Goal: Transaction & Acquisition: Register for event/course

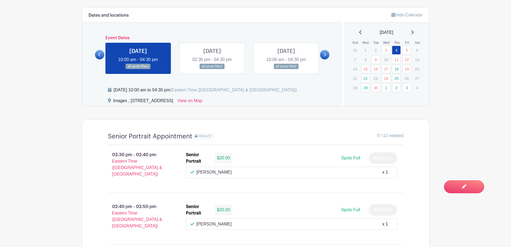
scroll to position [295, 0]
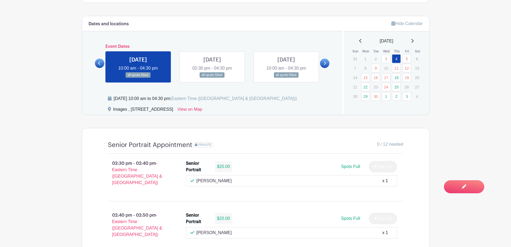
click at [414, 42] on icon at bounding box center [412, 41] width 3 height 4
click at [365, 69] on link "6" at bounding box center [365, 68] width 9 height 9
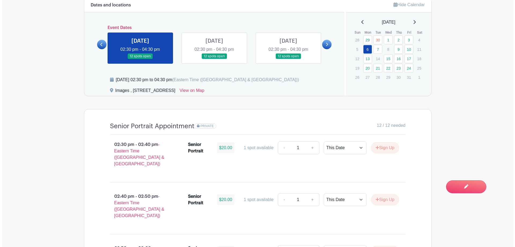
scroll to position [305, 0]
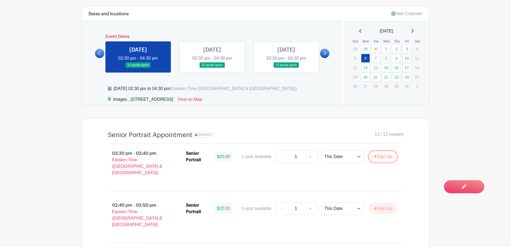
click at [383, 156] on button "Sign Up" at bounding box center [383, 156] width 28 height 11
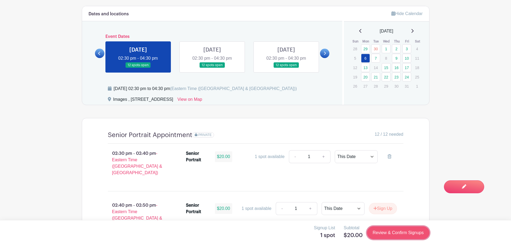
click at [394, 232] on link "Review & Confirm Signups" at bounding box center [398, 232] width 62 height 13
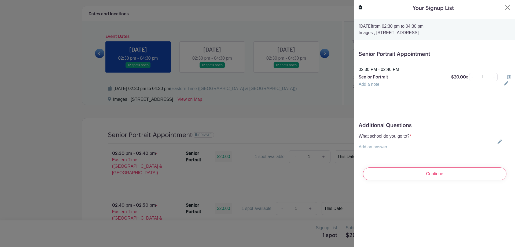
click at [498, 143] on icon at bounding box center [500, 141] width 4 height 4
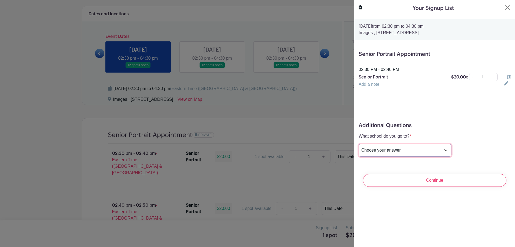
click at [422, 149] on select "Choose your answer [GEOGRAPHIC_DATA] High [PERSON_NAME] High [PERSON_NAME] High…" at bounding box center [405, 150] width 93 height 13
select select "3950"
click at [359, 144] on select "Choose your answer [GEOGRAPHIC_DATA] High [PERSON_NAME] High [PERSON_NAME] High…" at bounding box center [405, 150] width 93 height 13
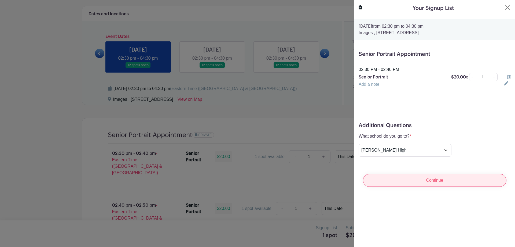
click at [430, 180] on input "Continue" at bounding box center [435, 180] width 144 height 13
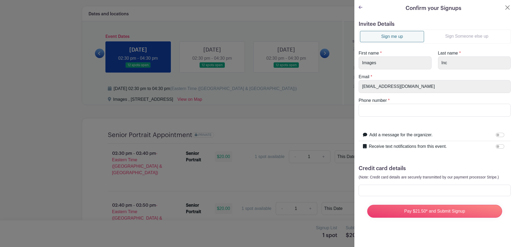
click at [470, 35] on link "Sign Someone else up" at bounding box center [466, 36] width 85 height 11
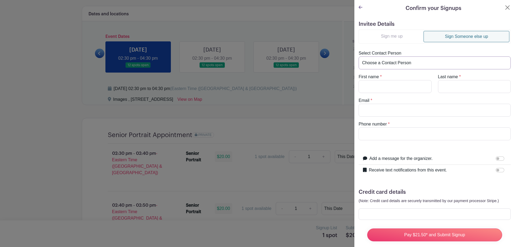
click at [387, 64] on select "Choose a Contact Person [PERSON_NAME] ([EMAIL_ADDRESS][DOMAIN_NAME]) [PERSON_NA…" at bounding box center [435, 62] width 152 height 13
select select "[EMAIL_ADDRESS][DOMAIN_NAME]"
click at [359, 56] on select "Choose a Contact Person [PERSON_NAME] ([EMAIL_ADDRESS][DOMAIN_NAME]) [PERSON_NA…" at bounding box center [435, 62] width 152 height 13
type input "[PERSON_NAME]"
type input "Monte"
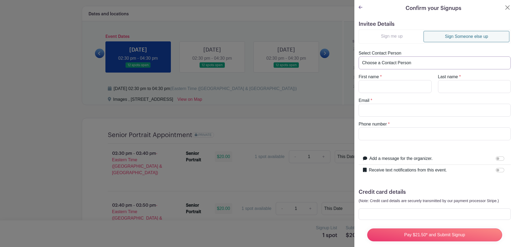
type input "[EMAIL_ADDRESS][DOMAIN_NAME]"
type input "[PHONE_NUMBER]"
click at [496, 170] on input "Receive text notifications from this event." at bounding box center [500, 170] width 9 height 4
checkbox input "true"
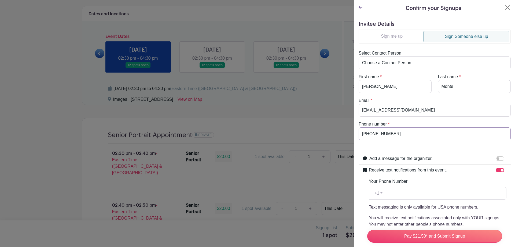
drag, startPoint x: 405, startPoint y: 134, endPoint x: 355, endPoint y: 134, distance: 50.2
click at [355, 134] on div "Invitee Details Sign me up Sign Someone else up Select Contact Person Choose a …" at bounding box center [435, 186] width 161 height 338
paste input "[PHONE_NUMBER]"
type input "[PHONE_NUMBER]"
click at [452, 164] on div "Add a message for the organizer. Your message" at bounding box center [435, 159] width 152 height 12
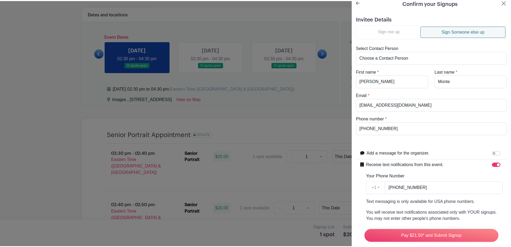
scroll to position [0, 0]
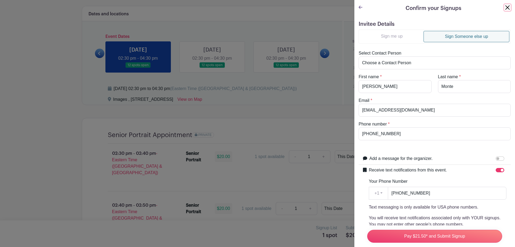
click at [506, 7] on button "Close" at bounding box center [508, 7] width 6 height 6
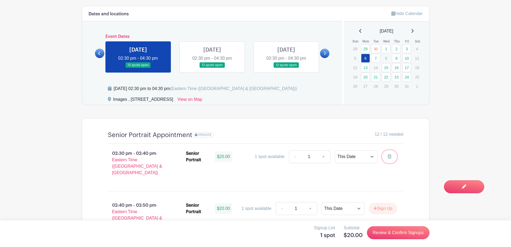
click at [391, 156] on icon at bounding box center [390, 156] width 4 height 4
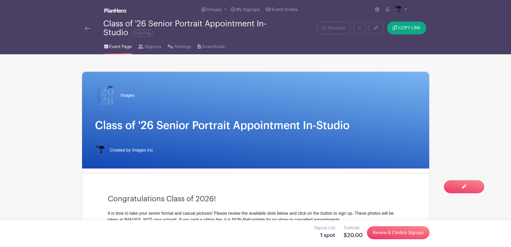
click at [89, 30] on img at bounding box center [87, 29] width 5 height 4
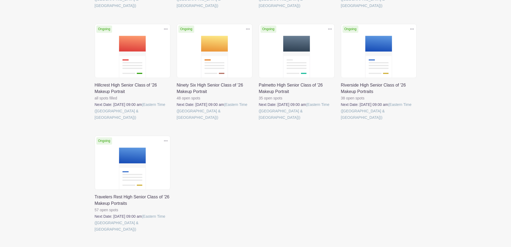
scroll to position [406, 0]
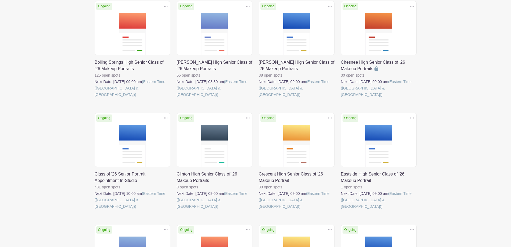
scroll to position [0, 0]
